Goal: Information Seeking & Learning: Learn about a topic

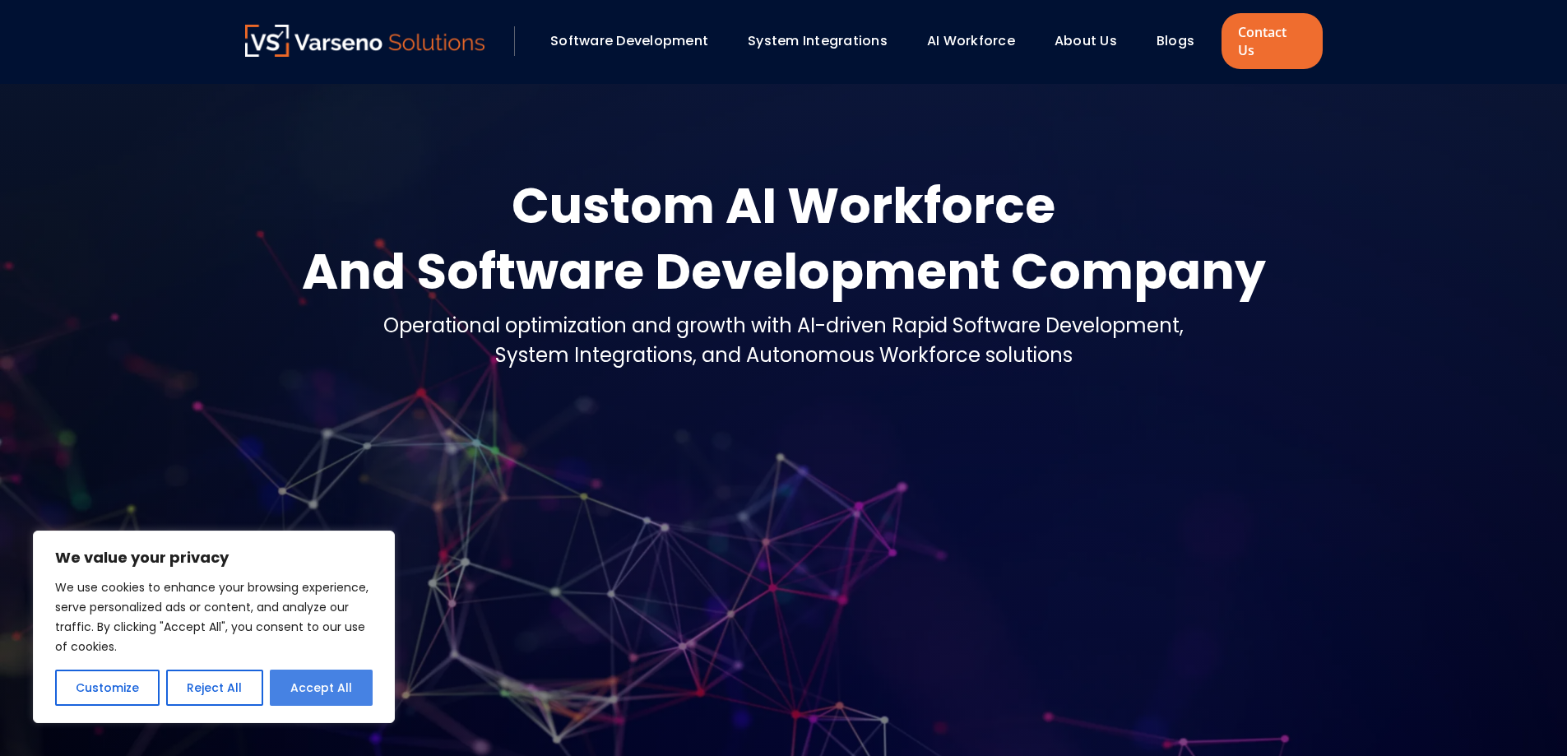
click at [358, 688] on button "Accept All" at bounding box center [321, 688] width 103 height 36
checkbox input "true"
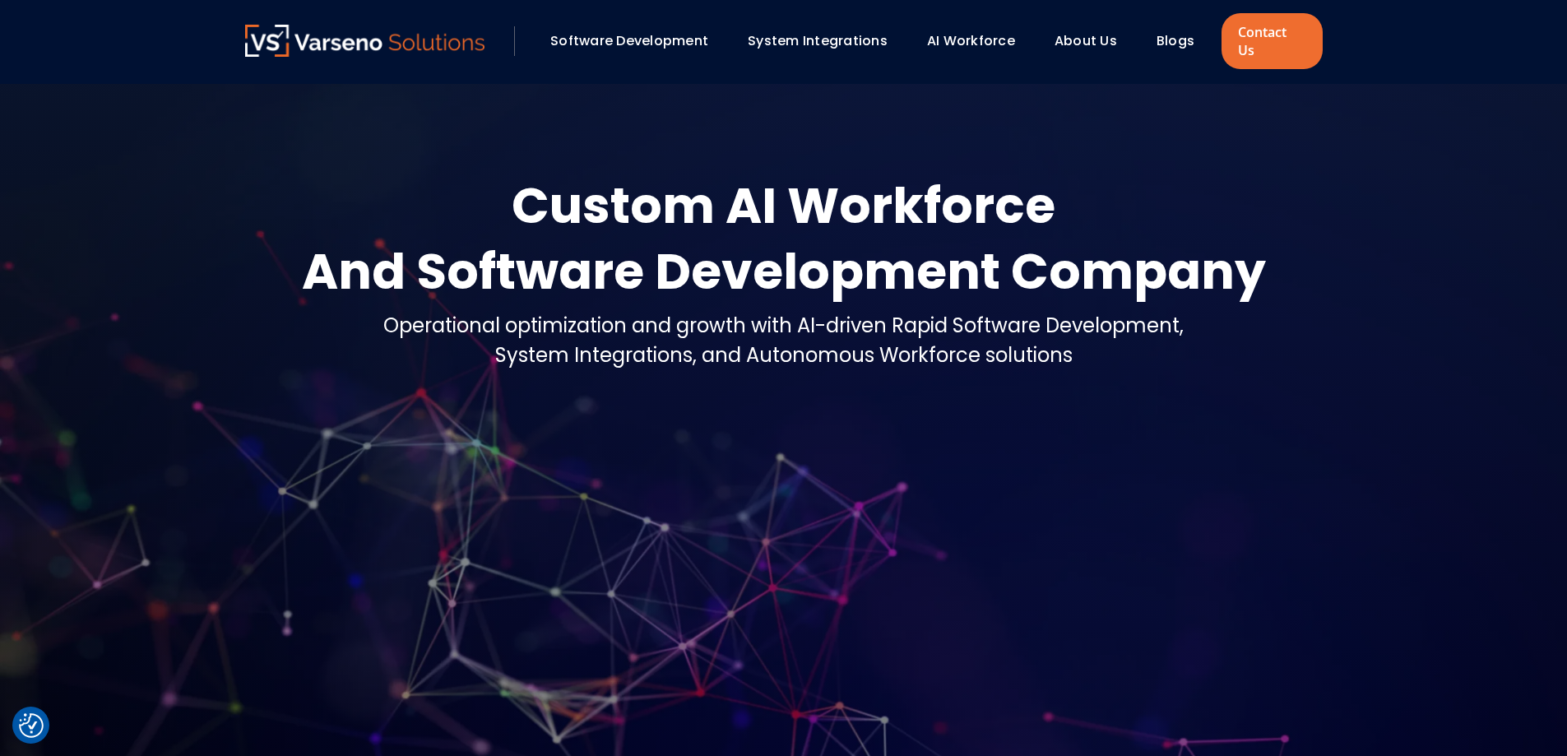
click at [1080, 35] on link "About Us" at bounding box center [1086, 40] width 63 height 19
click at [1057, 341] on div "System Integrations, and Autonomous Workforce solutions" at bounding box center [783, 356] width 801 height 30
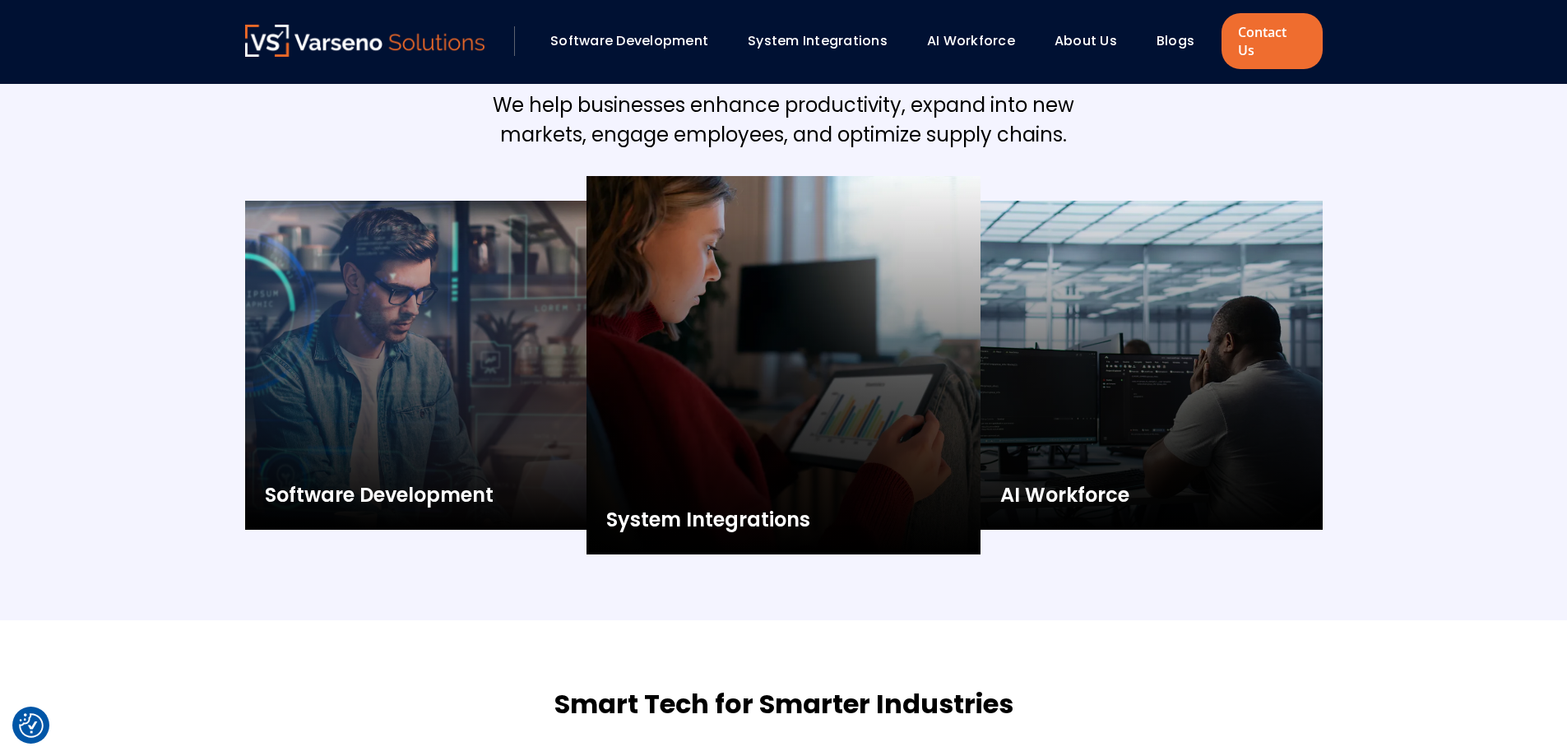
scroll to position [2359, 0]
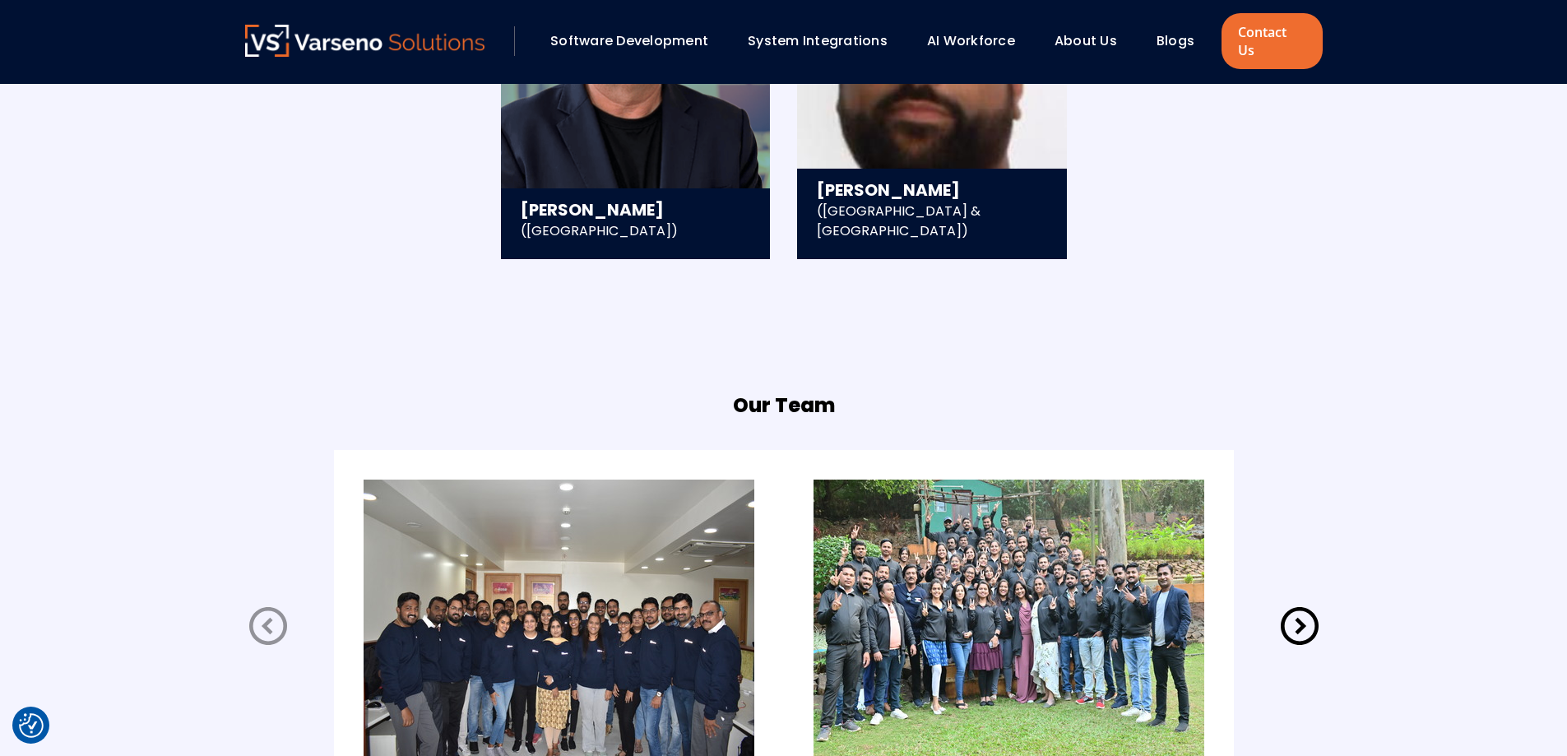
scroll to position [3291, 0]
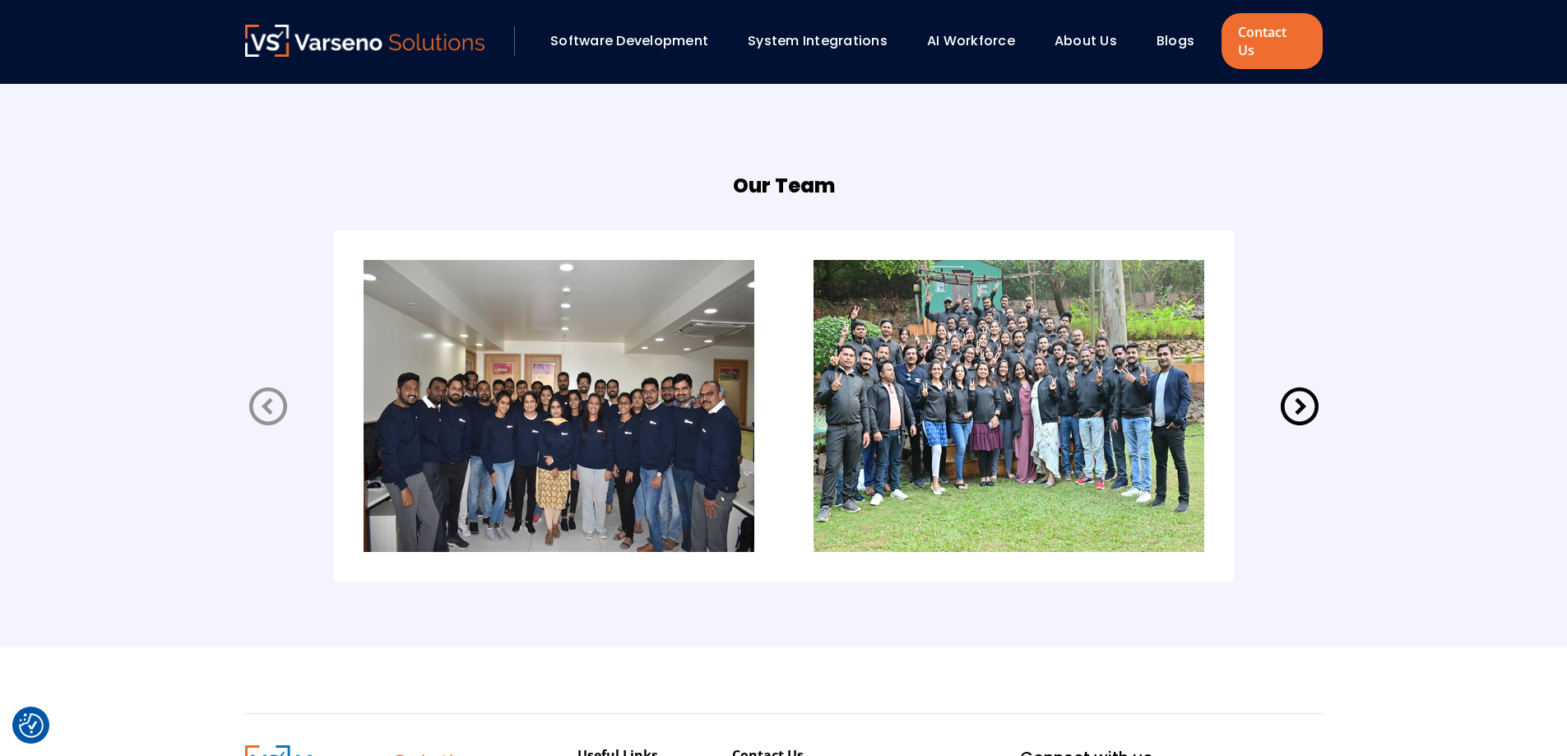
click at [1056, 412] on img at bounding box center [1009, 406] width 391 height 292
click at [1297, 390] on icon at bounding box center [1300, 406] width 46 height 46
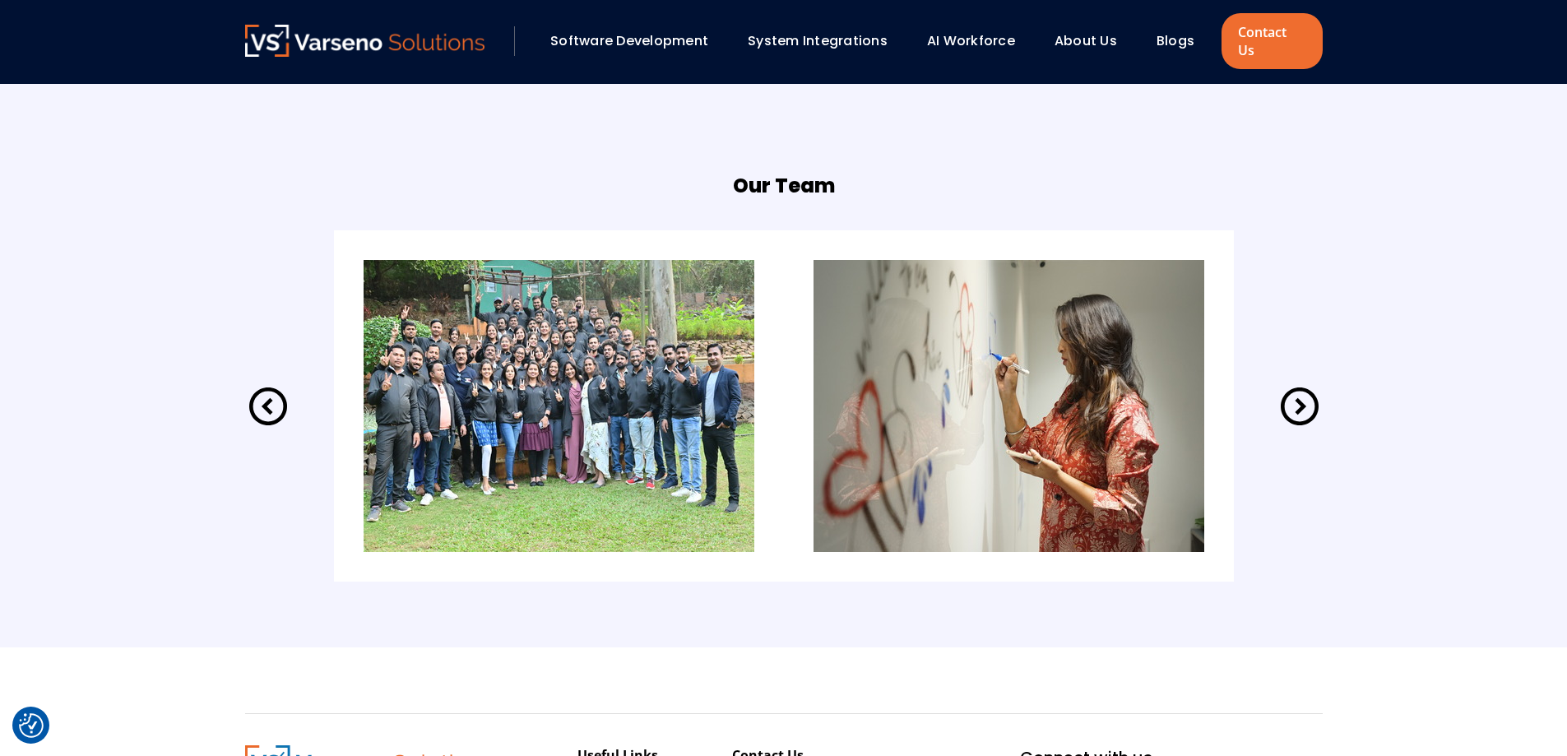
click at [1297, 390] on icon at bounding box center [1300, 406] width 46 height 46
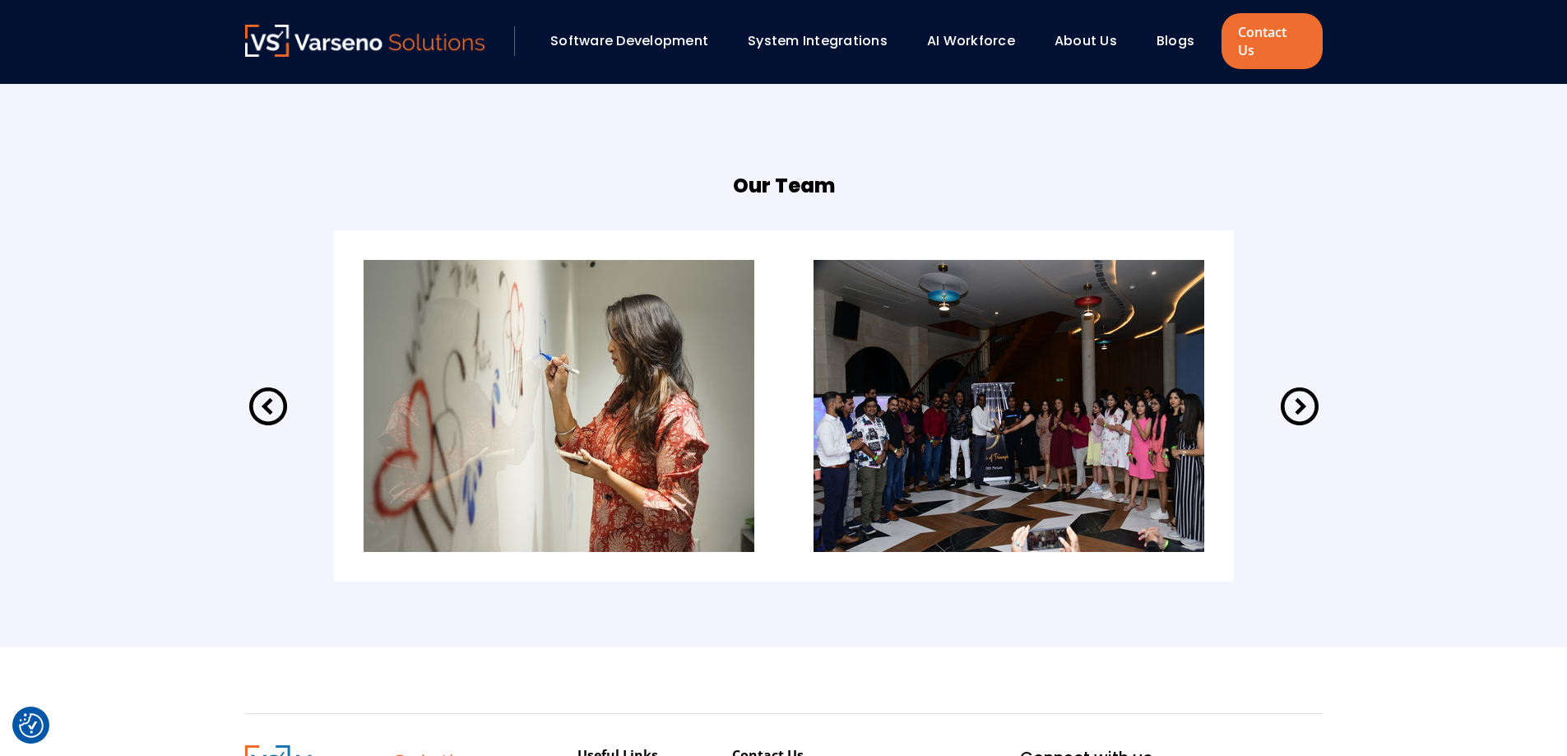
click at [1289, 392] on icon at bounding box center [1300, 406] width 46 height 46
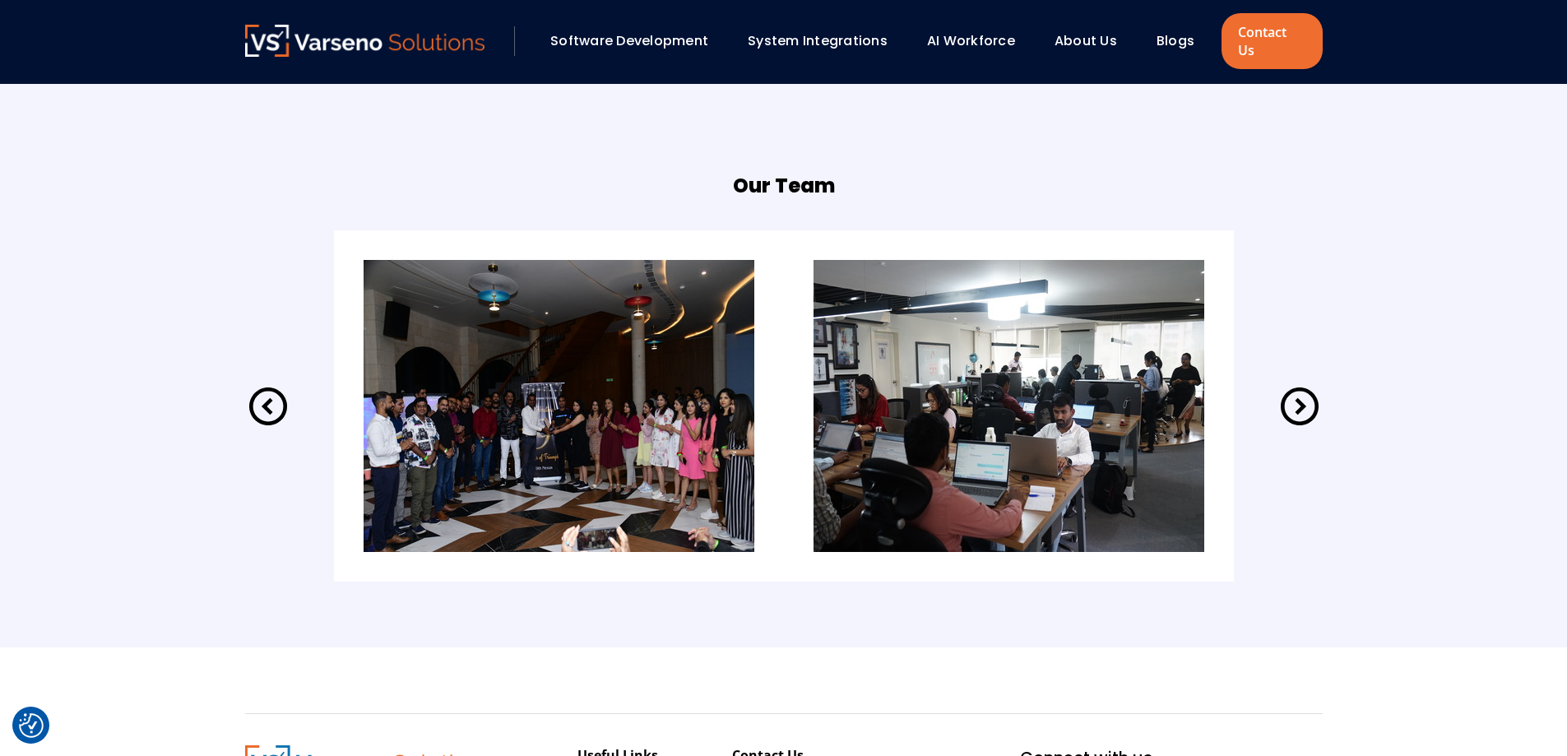
click at [1289, 391] on icon at bounding box center [1300, 406] width 46 height 46
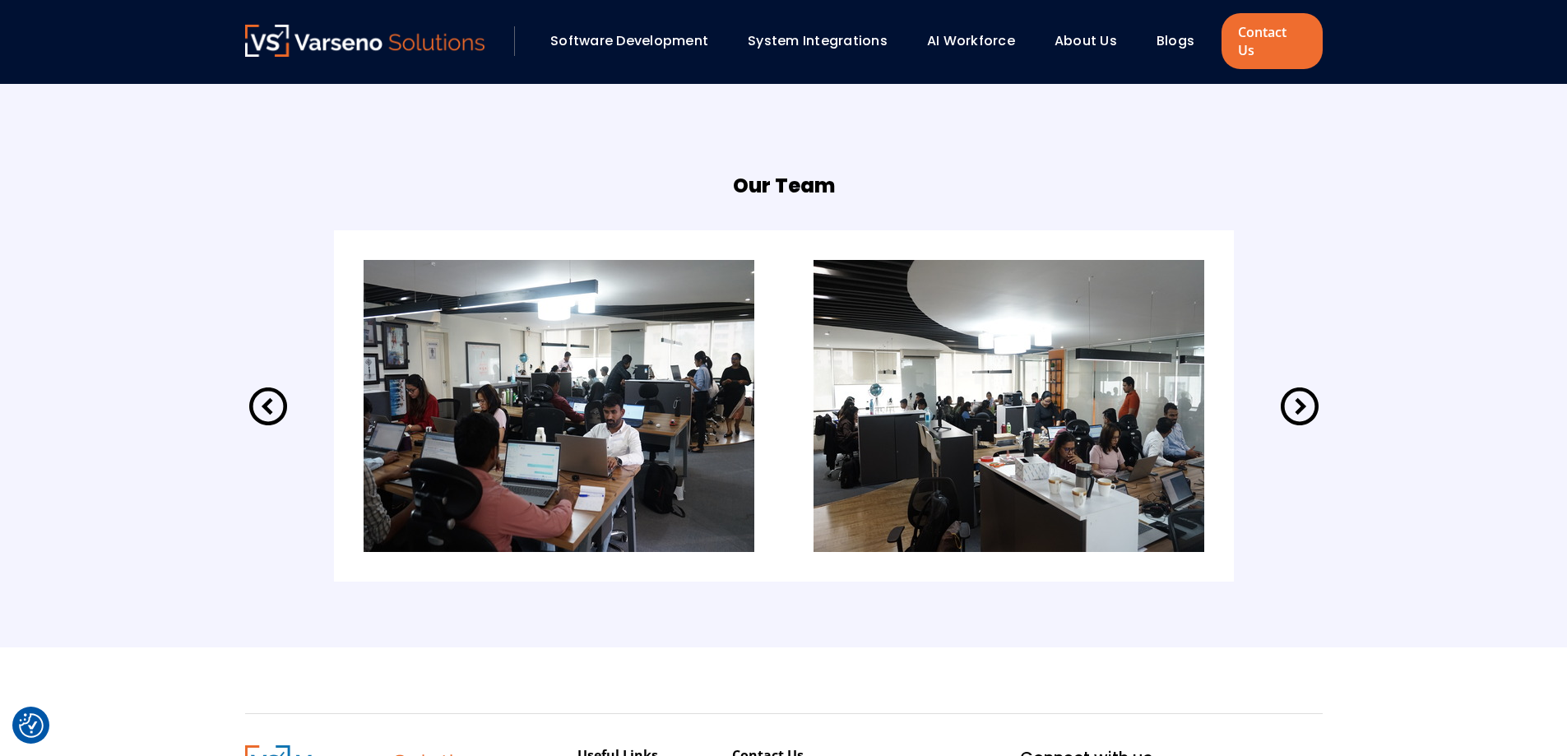
click at [1291, 391] on icon at bounding box center [1300, 406] width 46 height 46
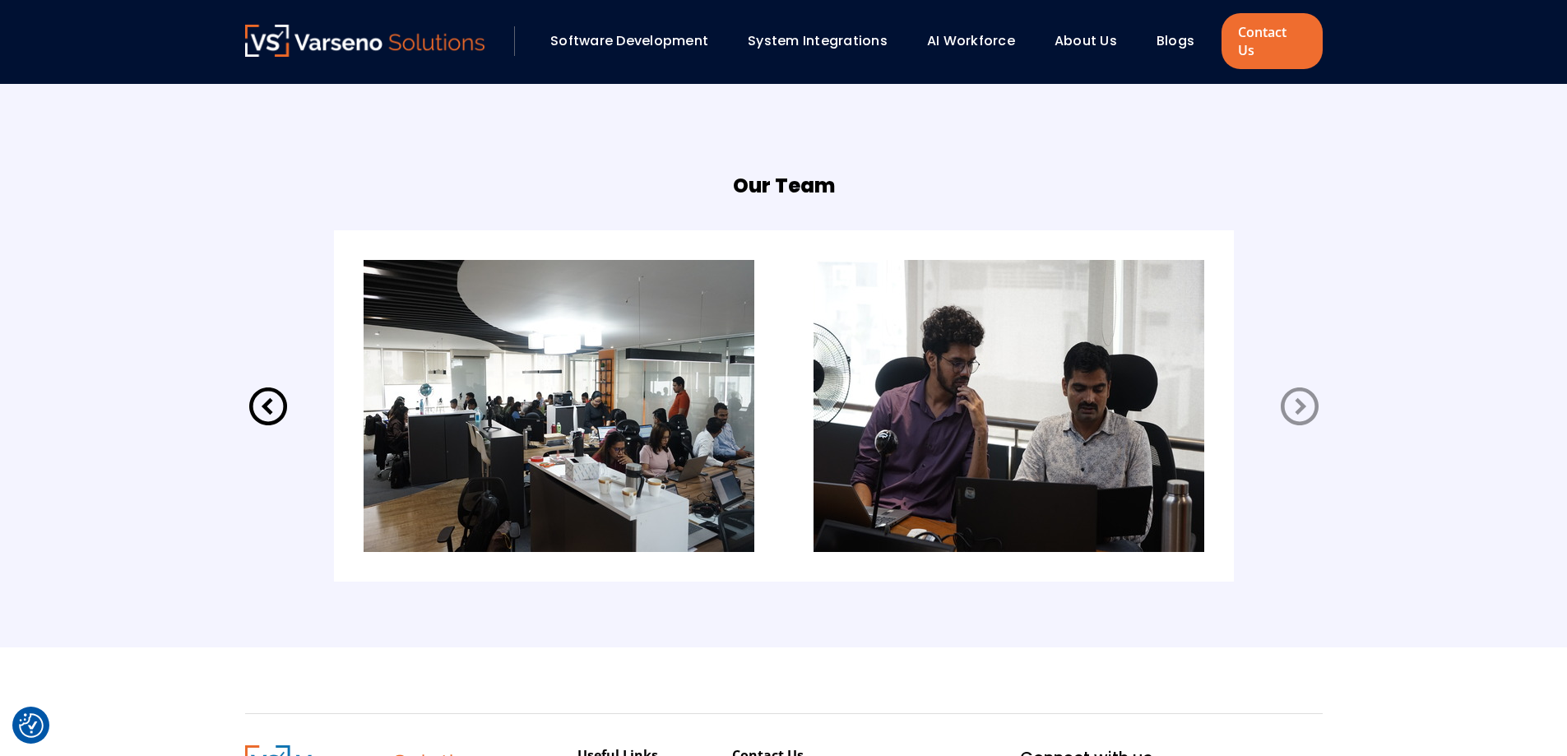
click at [1291, 391] on icon at bounding box center [1300, 406] width 46 height 46
click at [1301, 391] on icon at bounding box center [1300, 407] width 38 height 38
click at [278, 398] on icon at bounding box center [268, 406] width 46 height 46
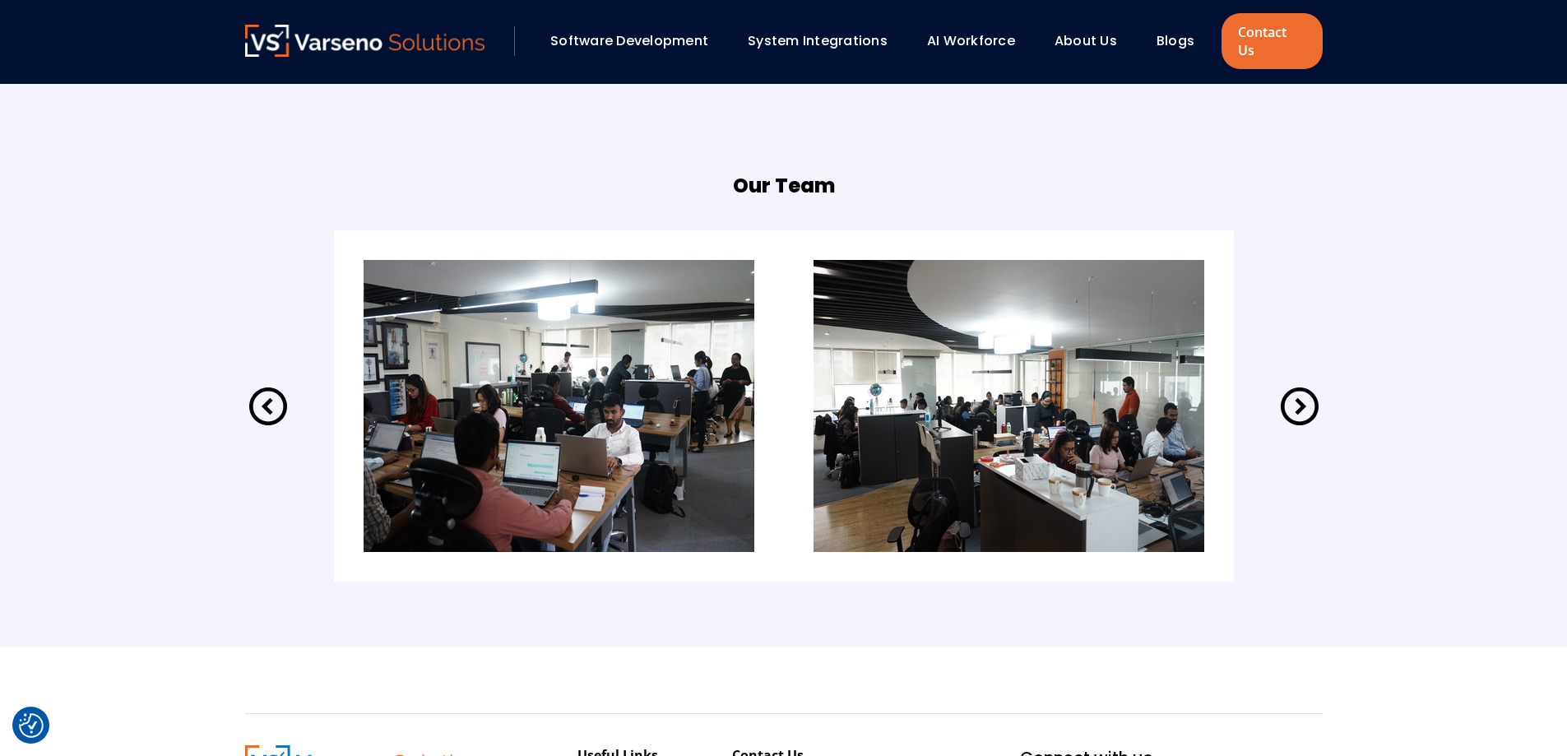
scroll to position [3615, 0]
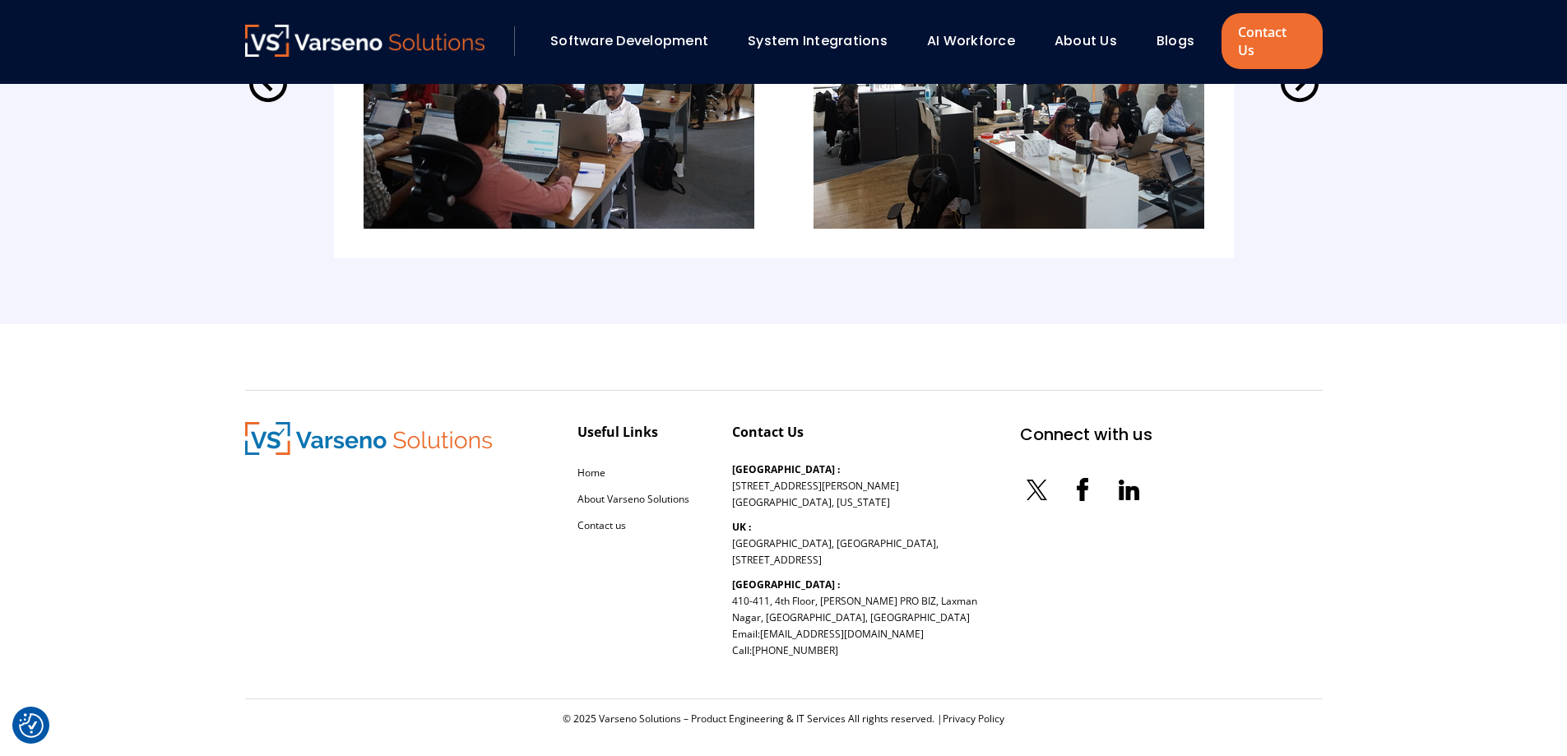
click at [1429, 411] on section "Useful Links Home About Varseno Solutions Contact us Contact Us [GEOGRAPHIC_DAT…" at bounding box center [783, 549] width 1567 height 450
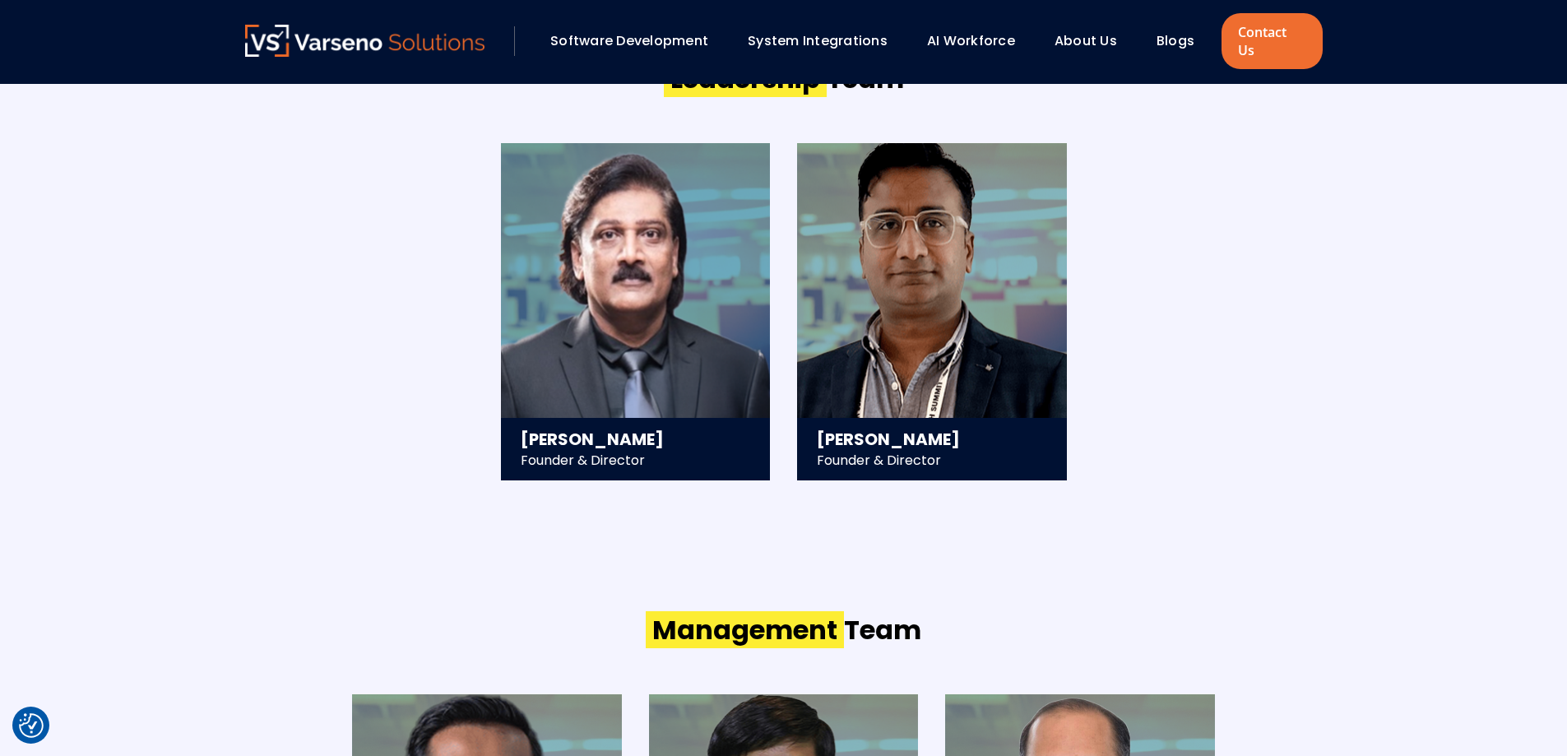
scroll to position [1530, 0]
